Goal: Check status: Check status

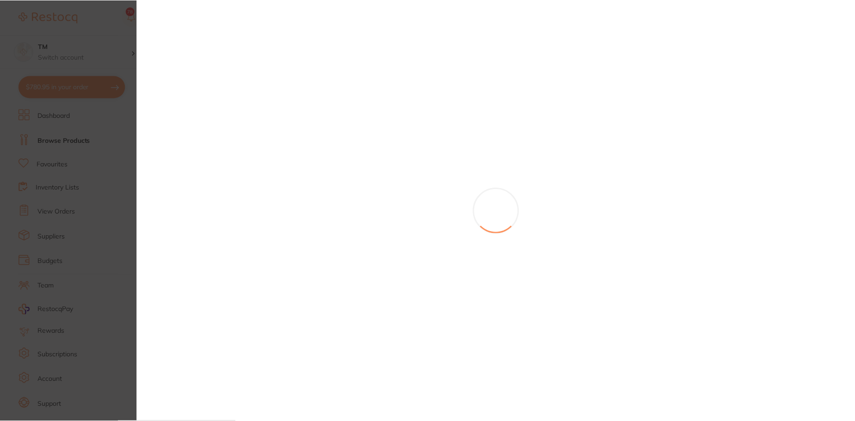
scroll to position [53, 0]
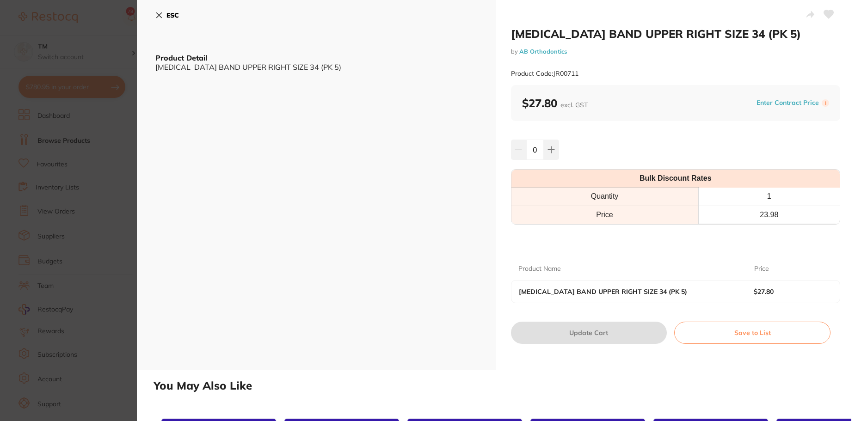
click at [168, 14] on b "ESC" at bounding box center [173, 15] width 12 height 8
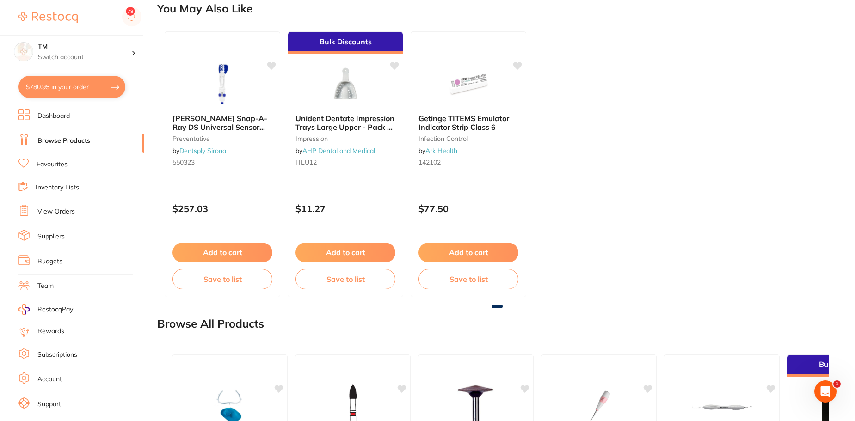
scroll to position [1191, 0]
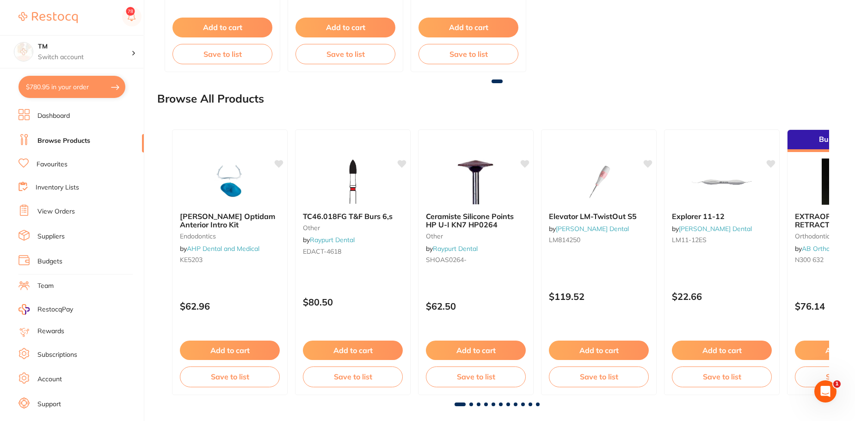
click at [58, 212] on link "View Orders" at bounding box center [55, 211] width 37 height 9
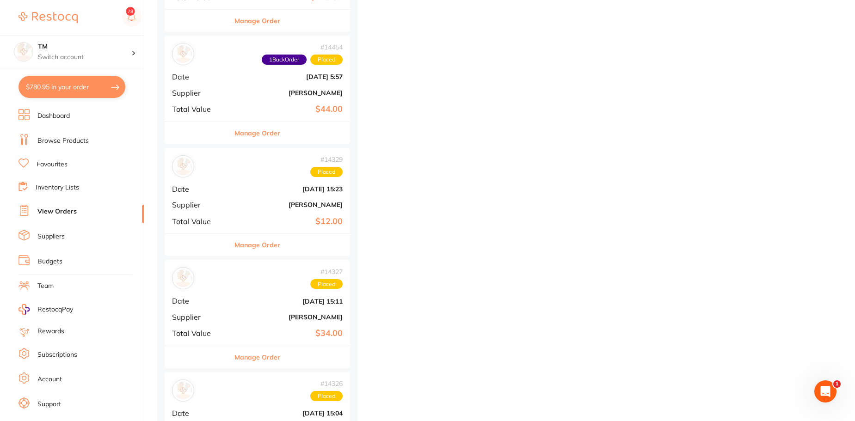
scroll to position [20626, 0]
click at [218, 184] on div "# 14329 Placed Date [DATE] 15:23 Supplier [PERSON_NAME] Total Value $12.00" at bounding box center [257, 192] width 185 height 86
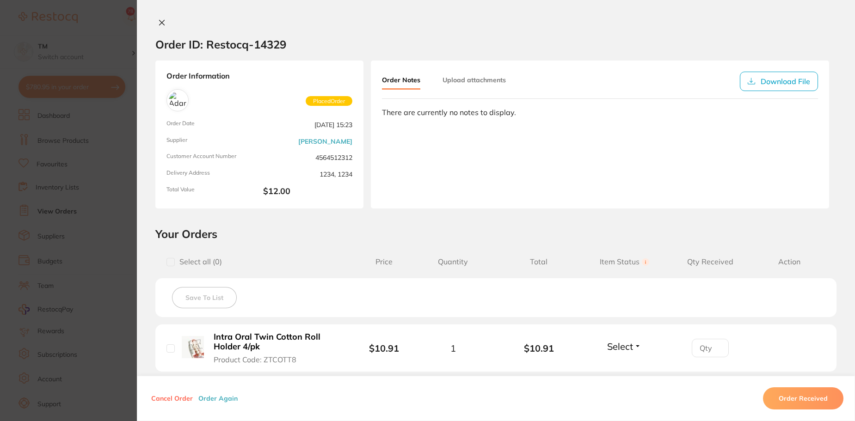
click at [158, 26] on icon at bounding box center [161, 22] width 7 height 7
